Goal: Book appointment/travel/reservation

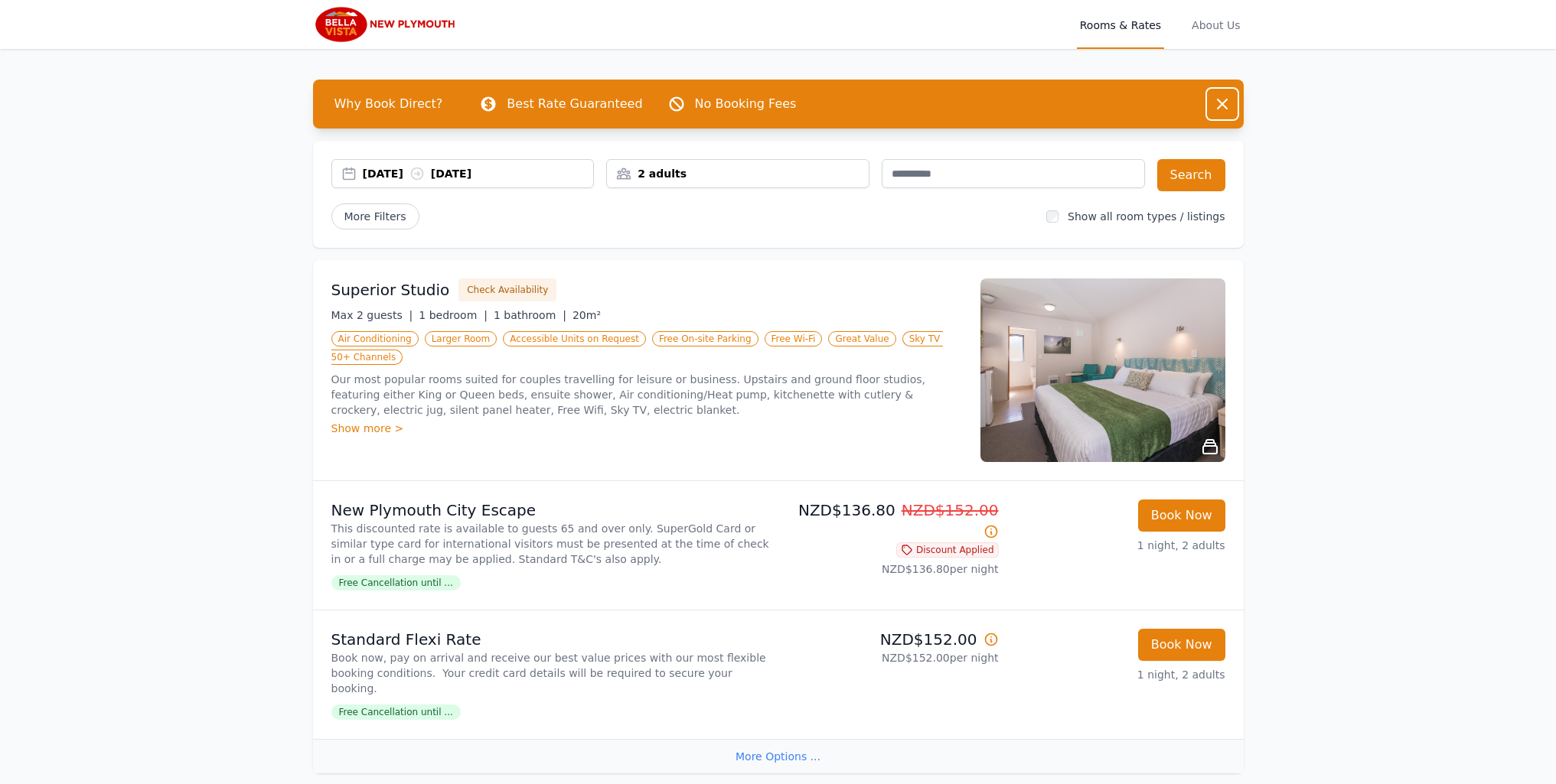
click at [1226, 96] on icon "button" at bounding box center [1222, 104] width 18 height 18
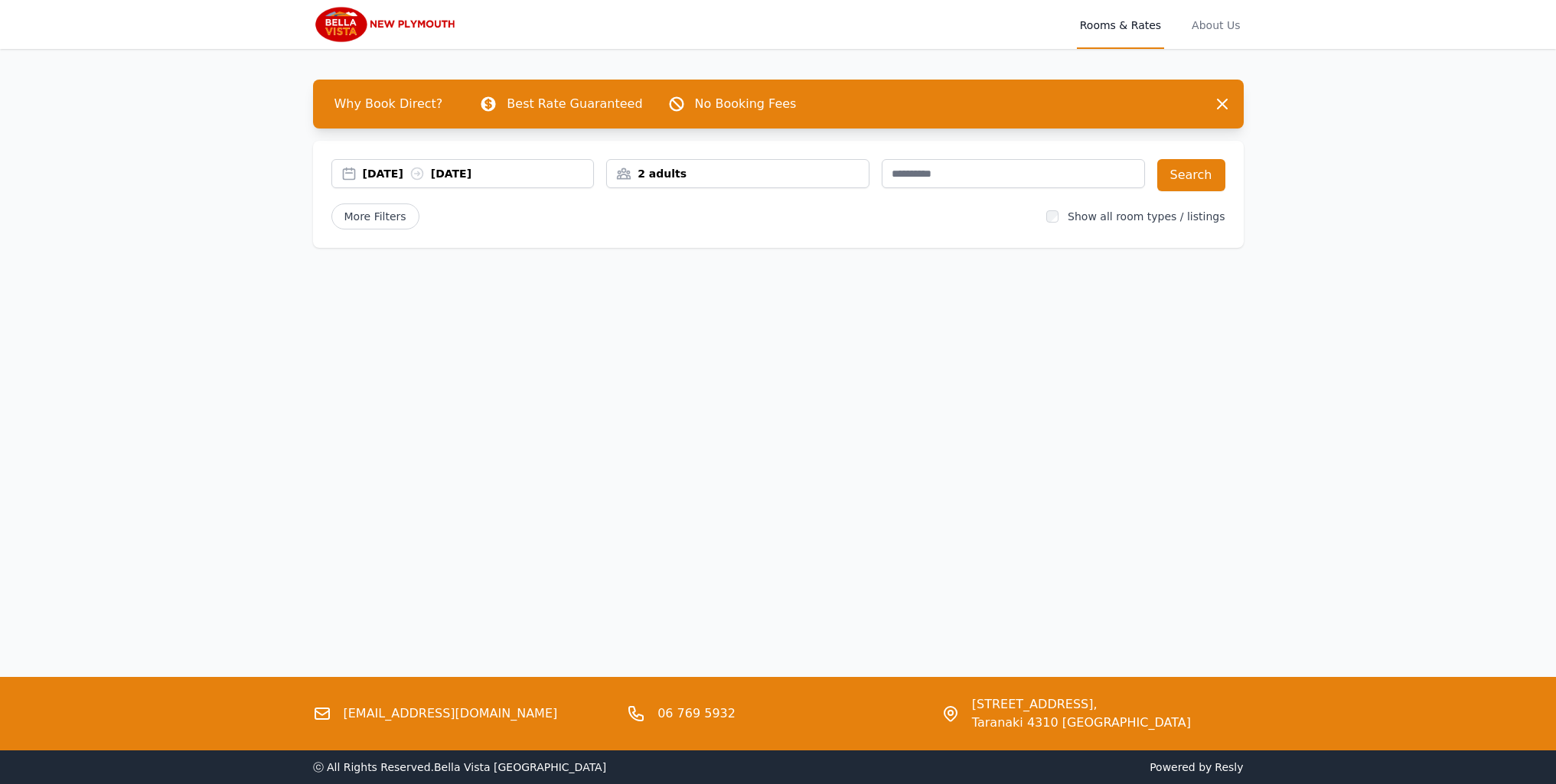
click at [407, 27] on img at bounding box center [387, 25] width 147 height 36
